Goal: Navigation & Orientation: Understand site structure

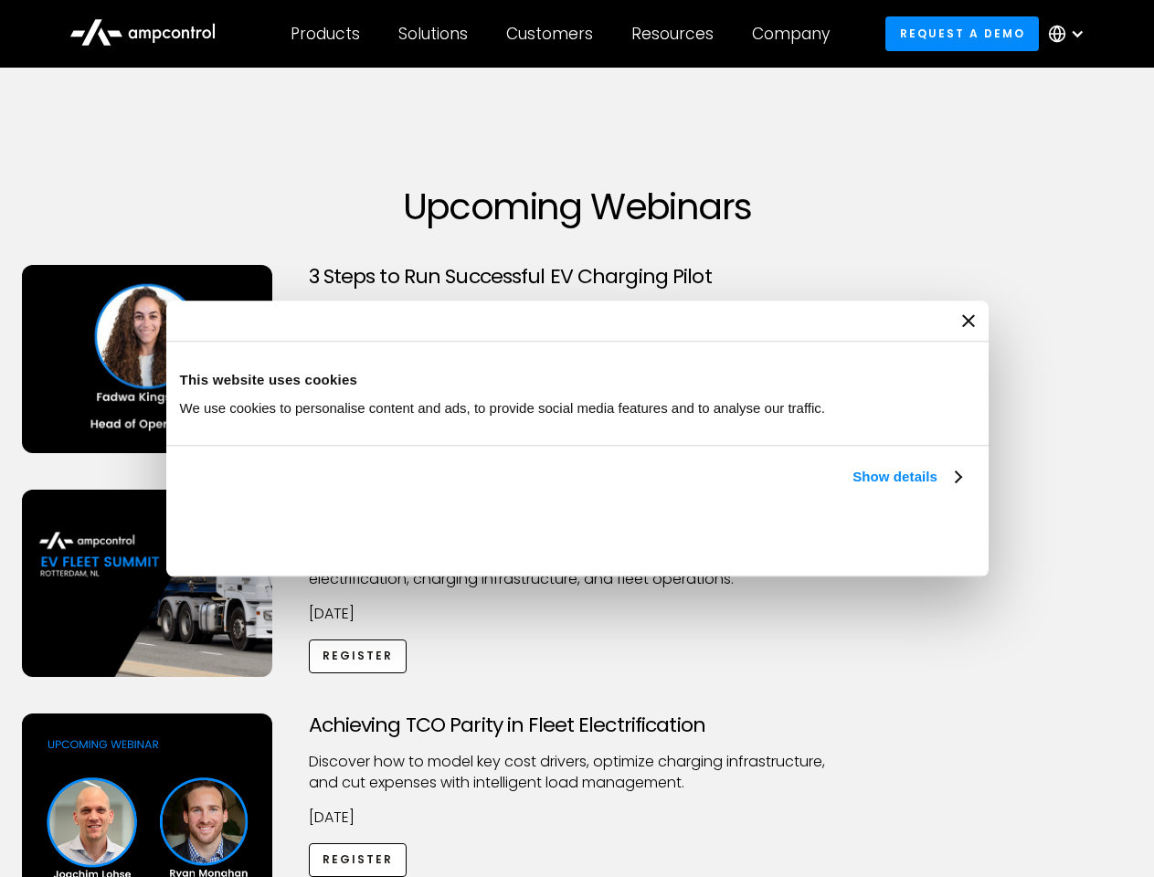
click at [853, 488] on link "Show details" at bounding box center [907, 477] width 108 height 22
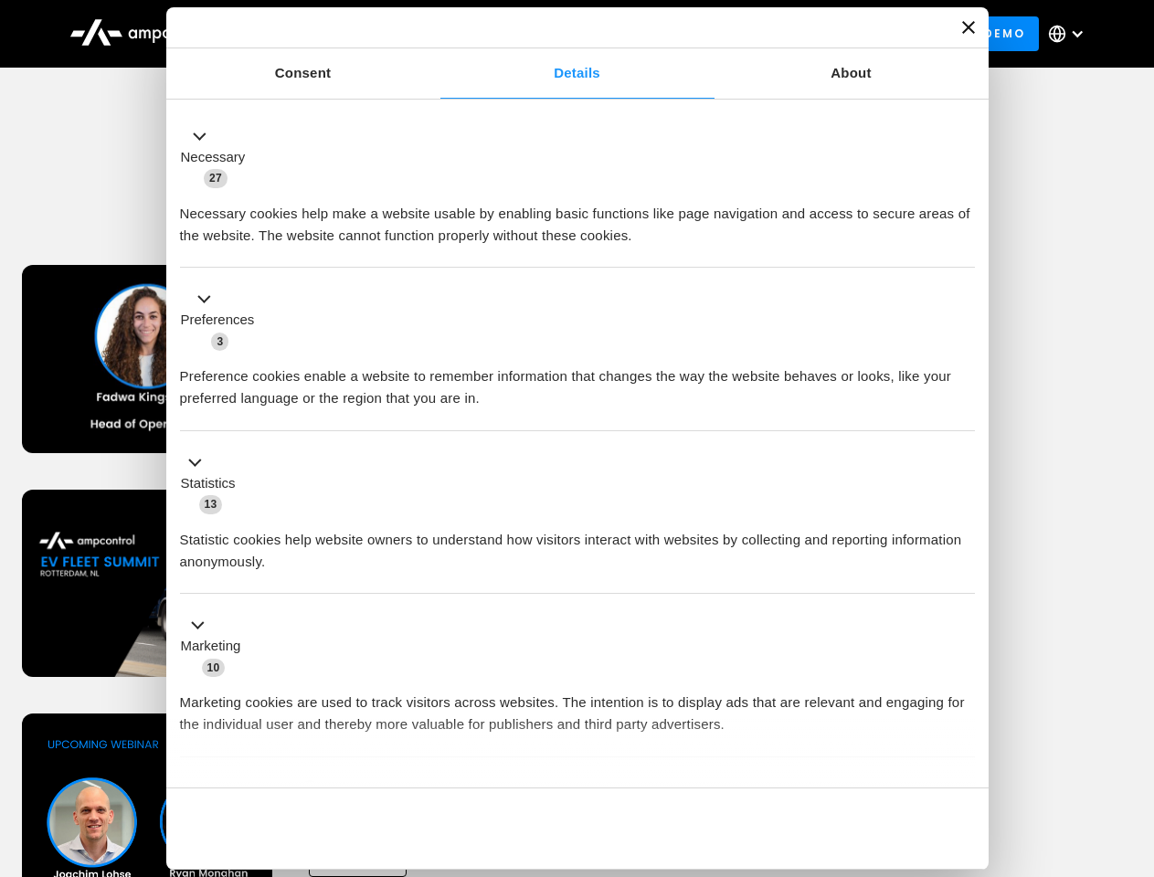
click at [963, 247] on div "Necessary cookies help make a website usable by enabling basic functions like p…" at bounding box center [577, 218] width 795 height 58
click at [1134, 737] on div "Achieving TCO Parity in Fleet Electrification Discover how to model key cost dr…" at bounding box center [578, 857] width 1148 height 287
click at [562, 34] on div "Customers" at bounding box center [549, 34] width 87 height 20
click at [324, 34] on div "Products" at bounding box center [325, 34] width 69 height 20
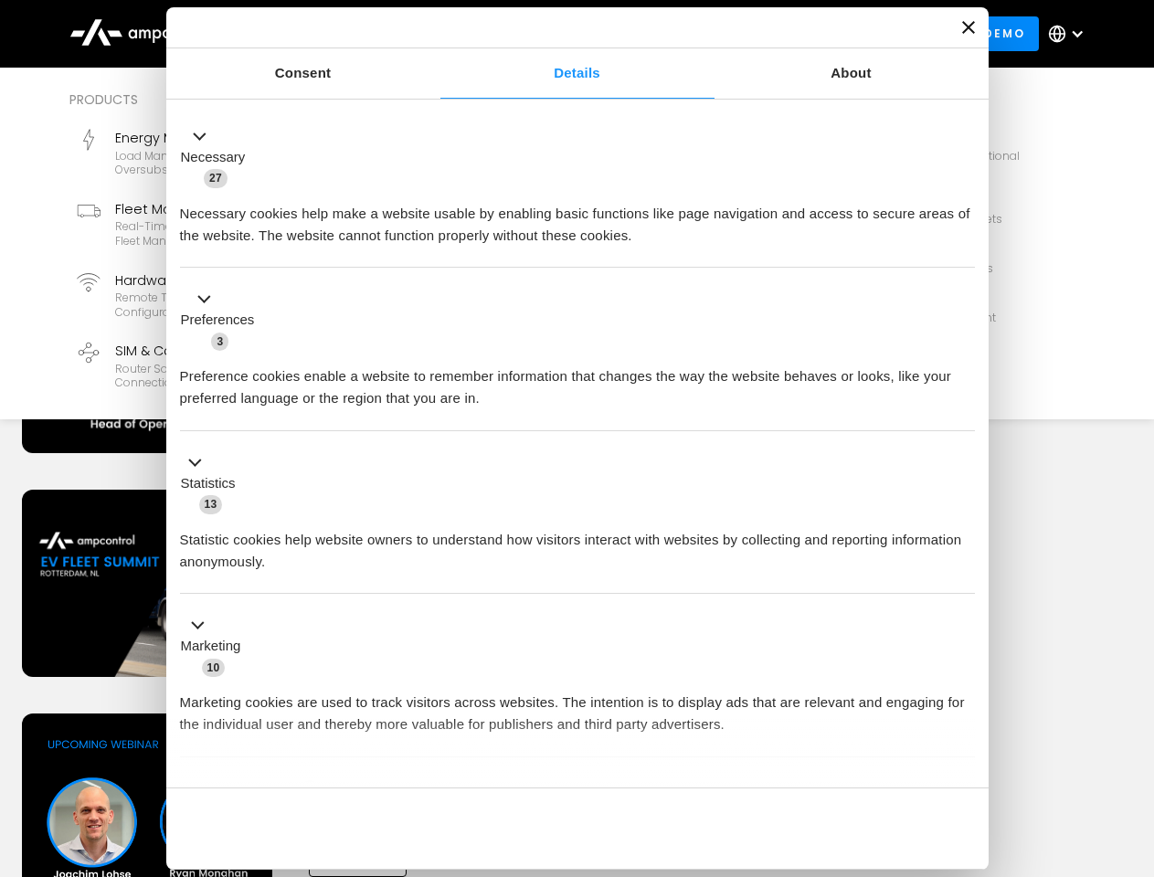
click at [434, 34] on div "Solutions" at bounding box center [432, 34] width 69 height 20
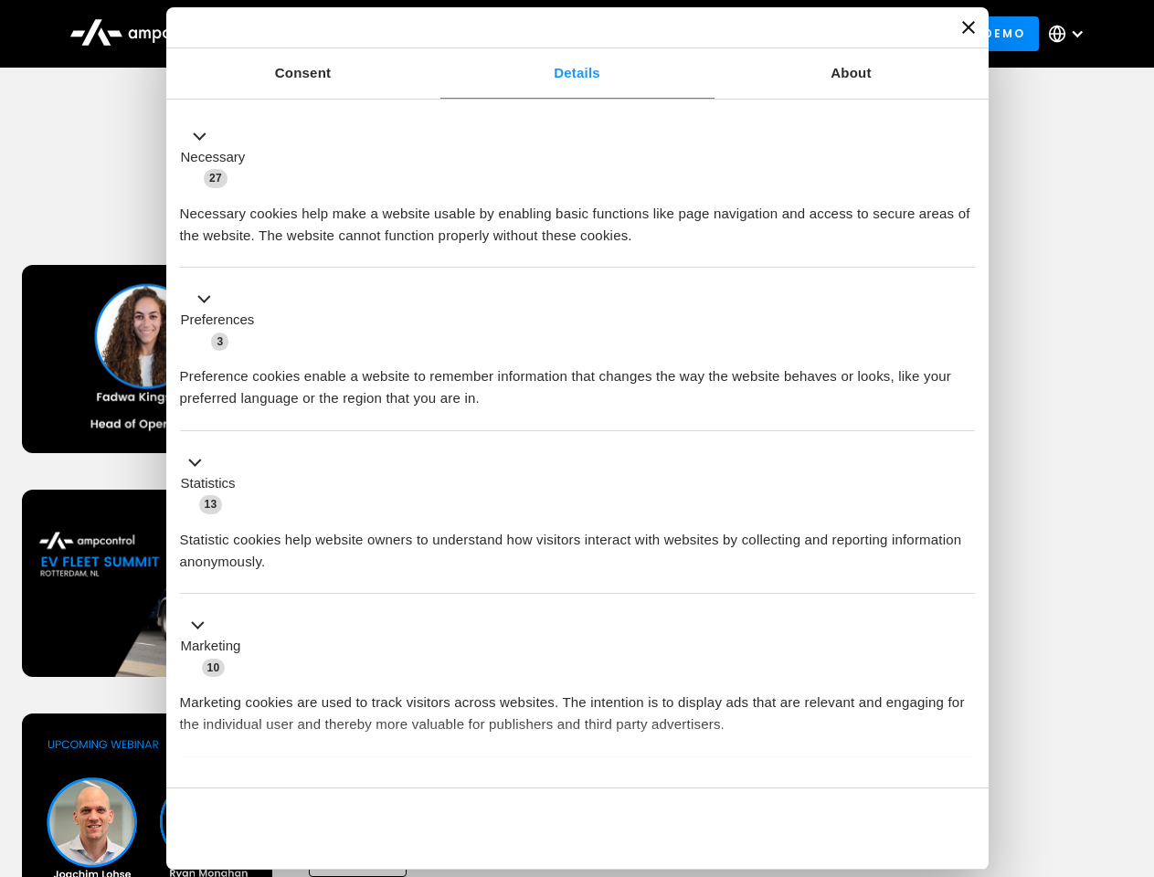
click at [553, 34] on div "Customers" at bounding box center [549, 34] width 87 height 20
click at [676, 34] on div "Resources" at bounding box center [672, 34] width 82 height 20
click at [797, 34] on div "Company" at bounding box center [791, 34] width 78 height 20
